Goal: Navigation & Orientation: Find specific page/section

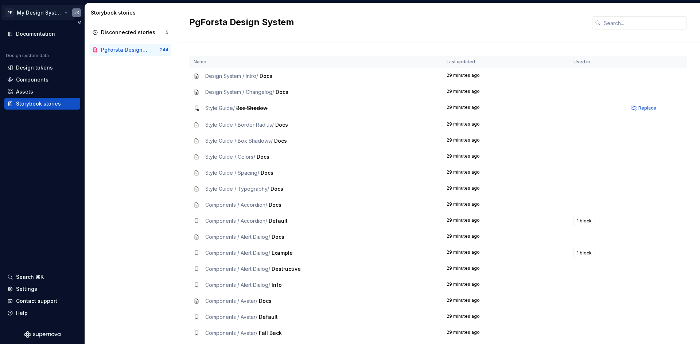
click at [7, 9] on html "PF My Design System JK Documentation Design system data Design tokens Component…" at bounding box center [350, 172] width 700 height 344
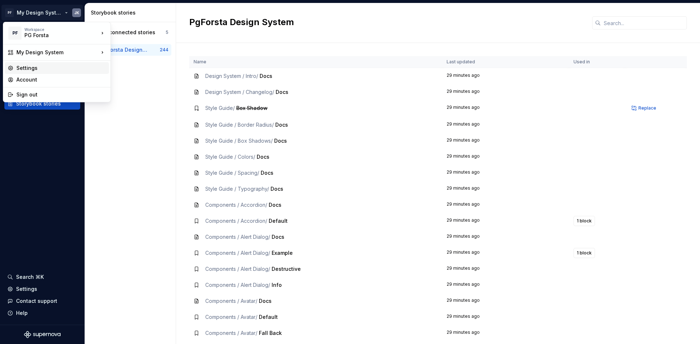
click at [33, 68] on div "Settings" at bounding box center [61, 68] width 90 height 7
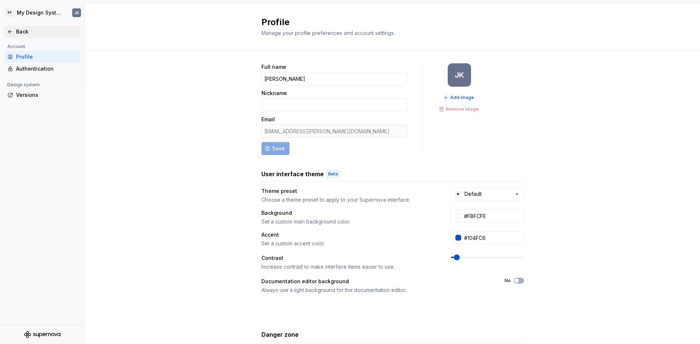
click at [17, 28] on div "Back" at bounding box center [46, 31] width 61 height 7
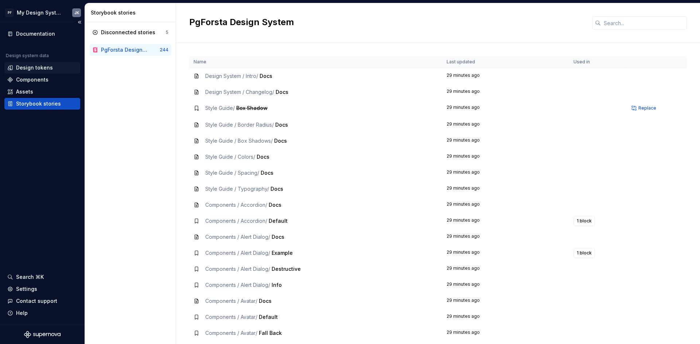
click at [35, 70] on div "Design tokens" at bounding box center [34, 67] width 37 height 7
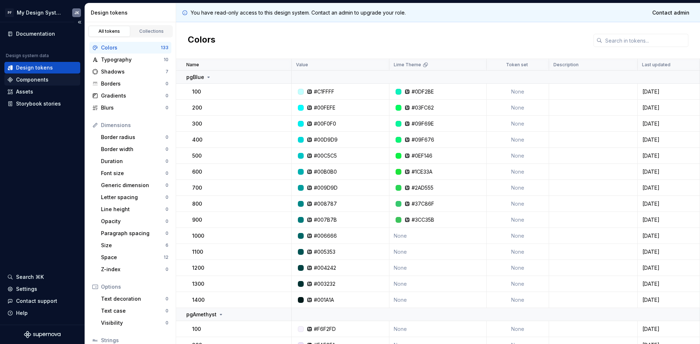
click at [47, 81] on div "Components" at bounding box center [32, 79] width 32 height 7
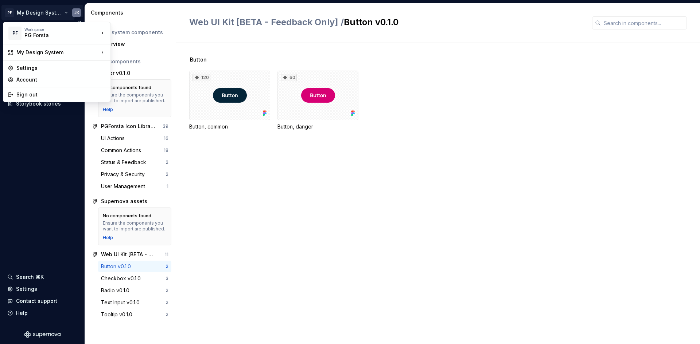
click at [43, 12] on html "PF My Design System JK Documentation Design system data Design tokens Component…" at bounding box center [350, 172] width 700 height 344
click at [31, 137] on html "PF My Design System JK Documentation Design system data Design tokens Component…" at bounding box center [350, 172] width 700 height 344
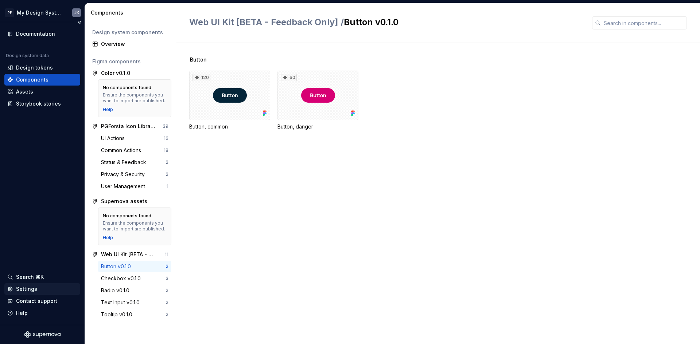
click at [26, 288] on div "Settings" at bounding box center [26, 289] width 21 height 7
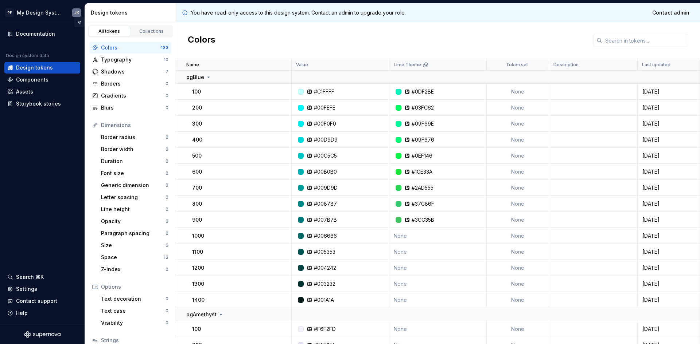
click at [77, 22] on button "Collapse sidebar" at bounding box center [79, 22] width 10 height 10
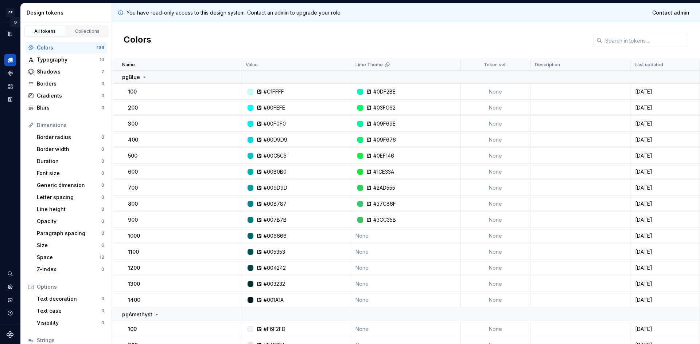
click at [18, 24] on button "Expand sidebar" at bounding box center [15, 22] width 10 height 10
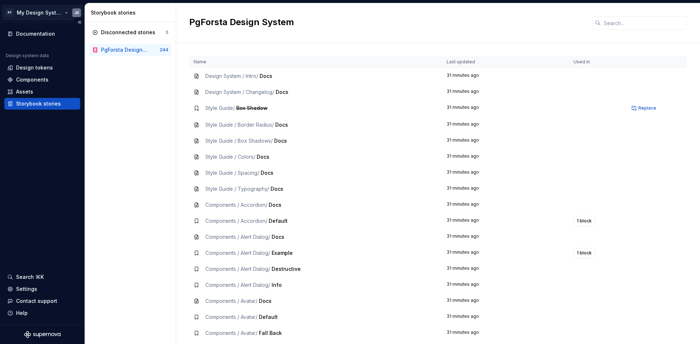
click at [77, 14] on html "PF My Design System JK Documentation Design system data Design tokens Component…" at bounding box center [350, 172] width 700 height 344
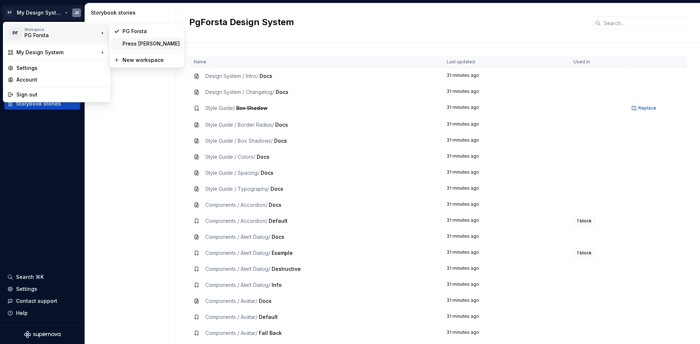
click at [116, 41] on div "Press Ganey" at bounding box center [147, 44] width 72 height 12
